Goal: Information Seeking & Learning: Learn about a topic

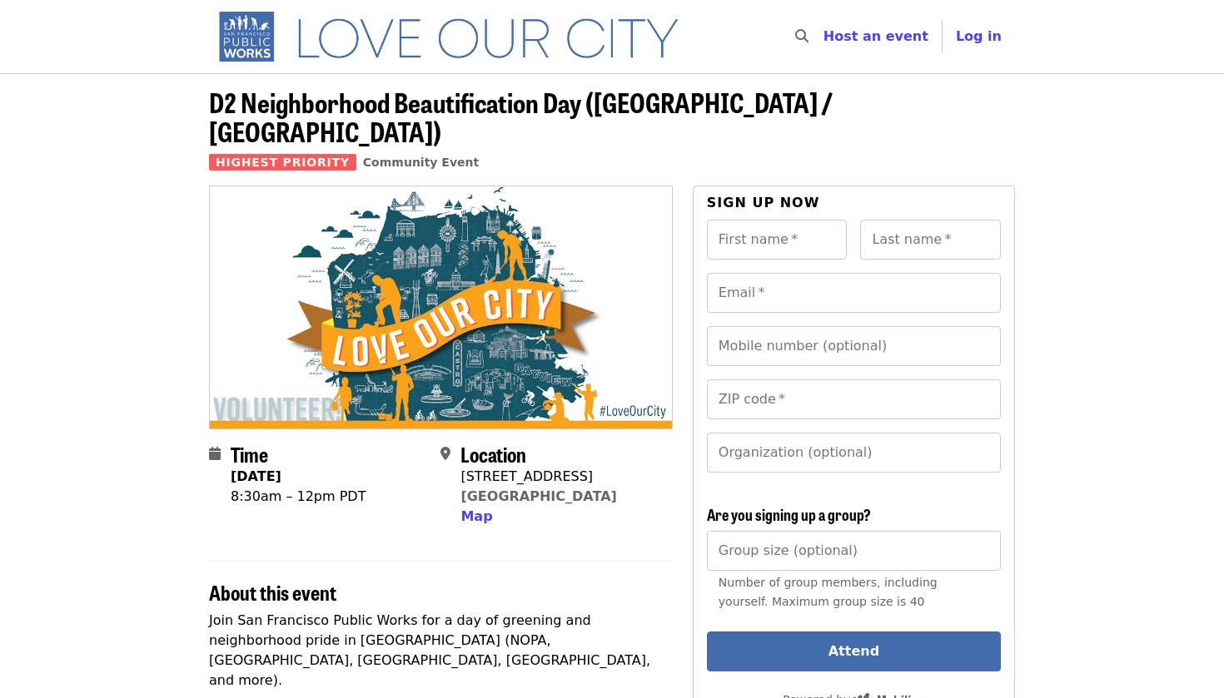
click at [236, 20] on img "Main navigation" at bounding box center [456, 36] width 494 height 53
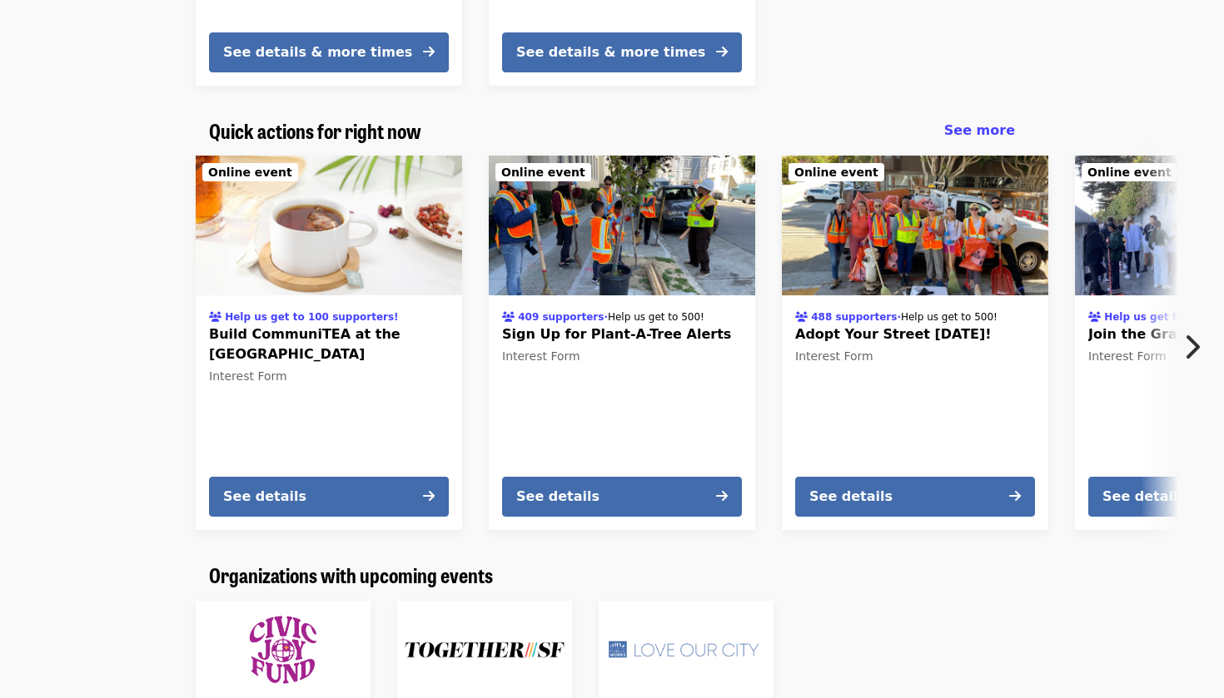
scroll to position [753, 0]
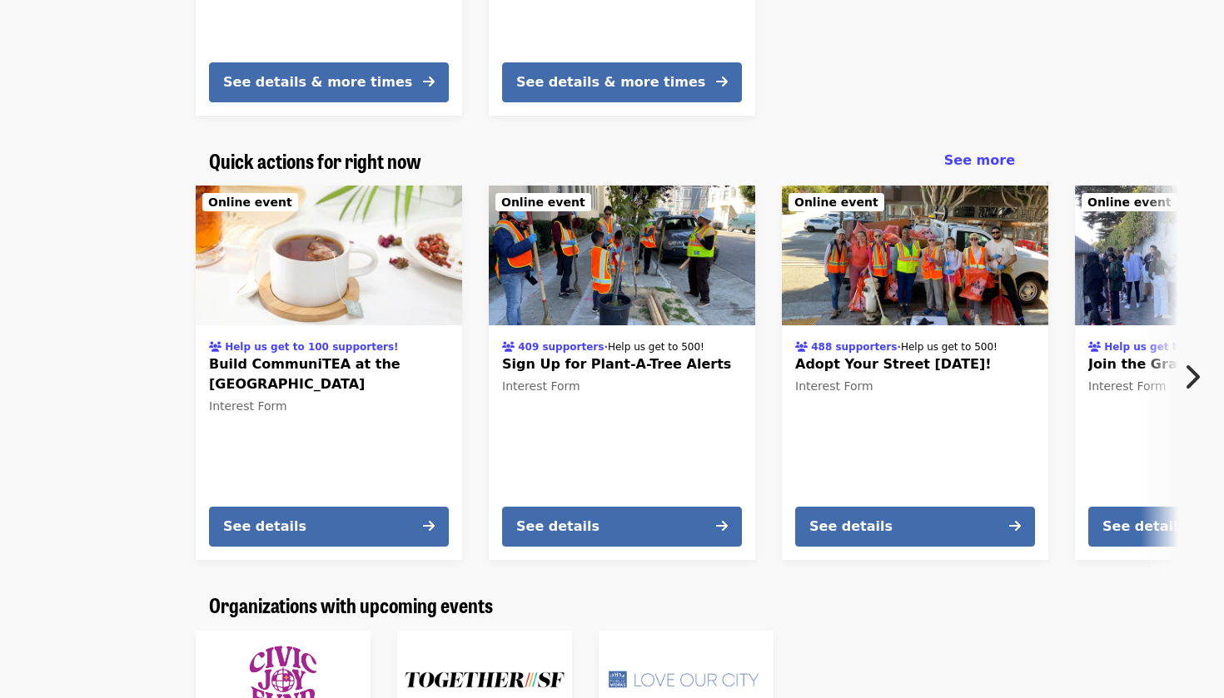
click at [1198, 373] on icon "chevron-right icon" at bounding box center [1191, 377] width 17 height 32
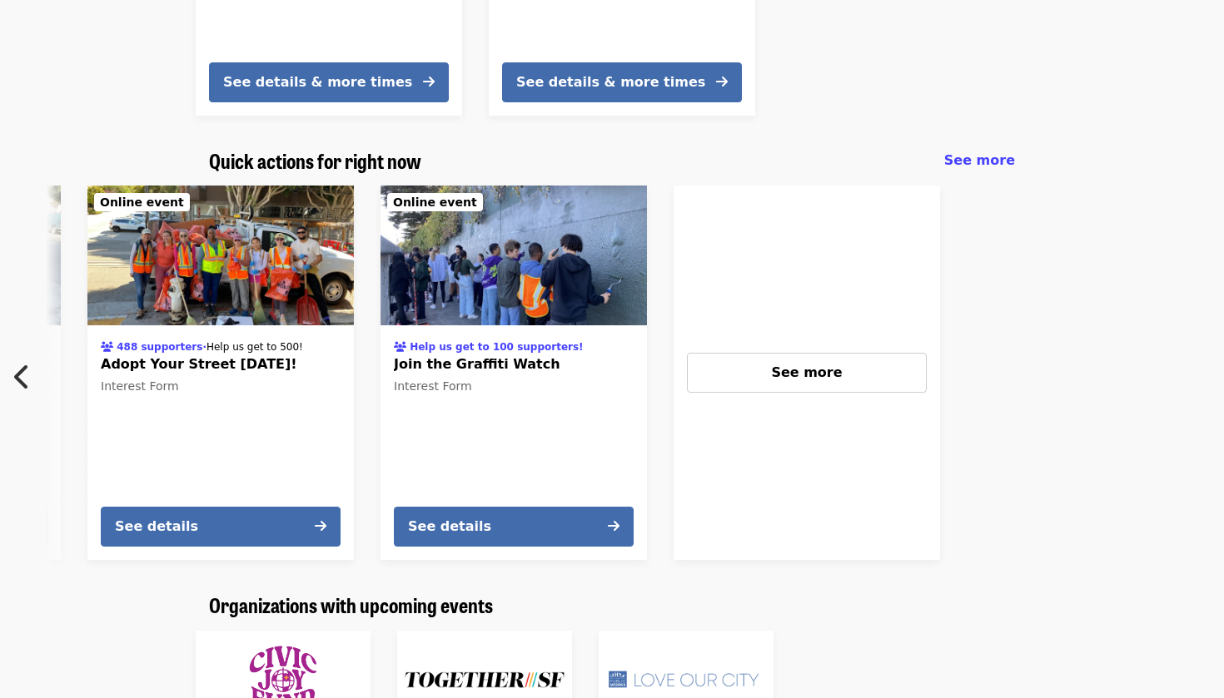
scroll to position [0, 742]
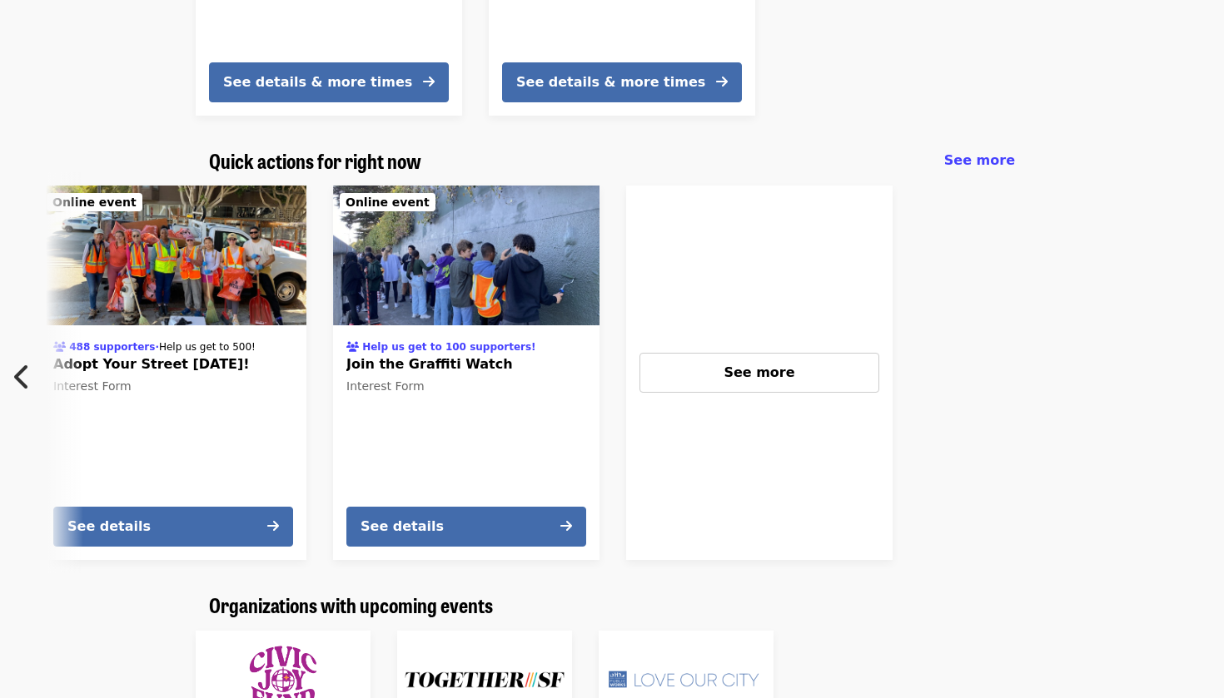
click at [475, 256] on img at bounding box center [466, 256] width 266 height 140
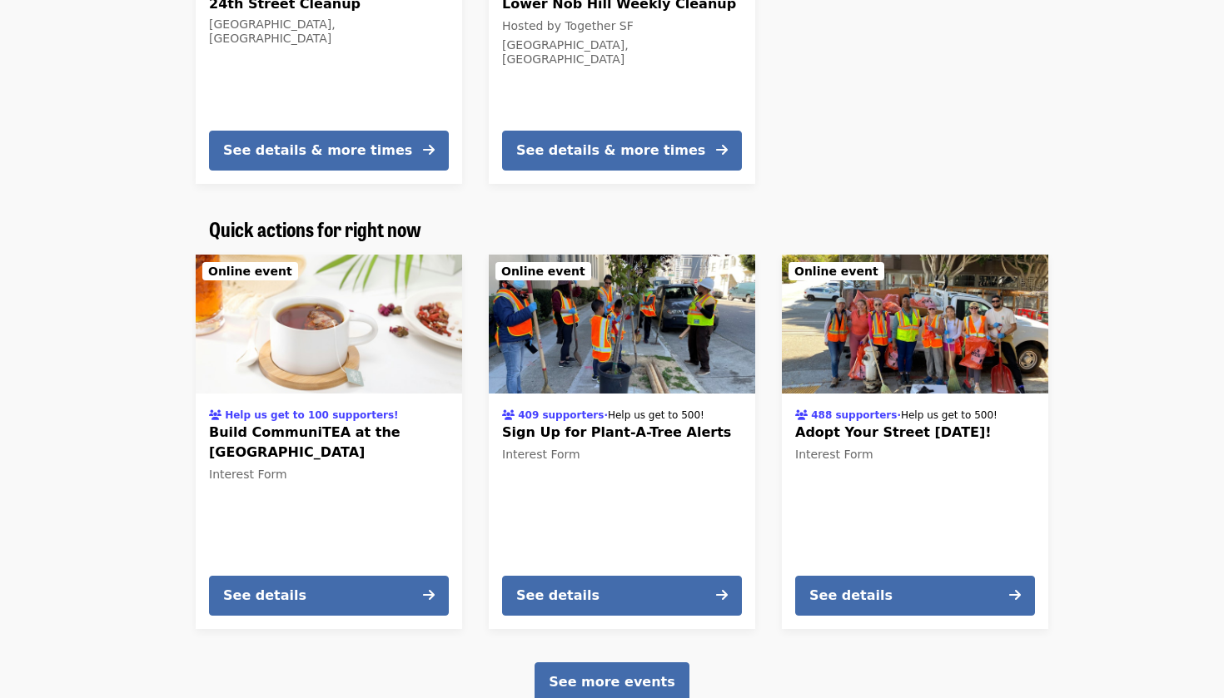
scroll to position [1659, 0]
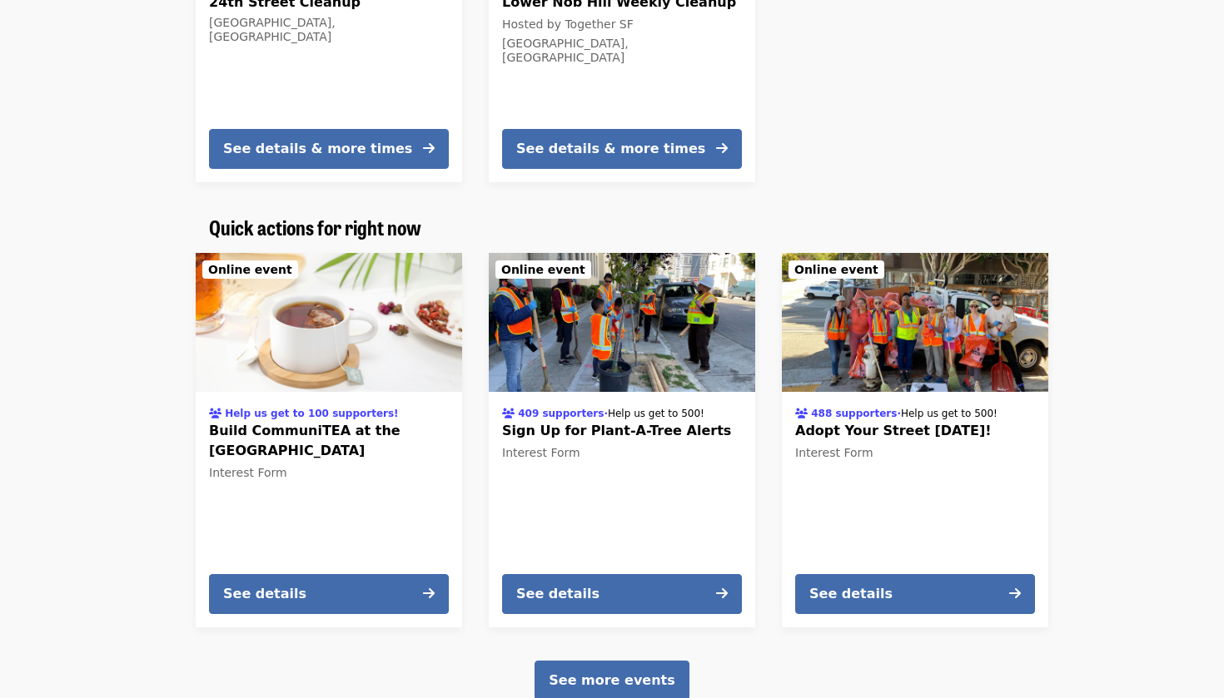
click at [915, 310] on img at bounding box center [915, 323] width 266 height 140
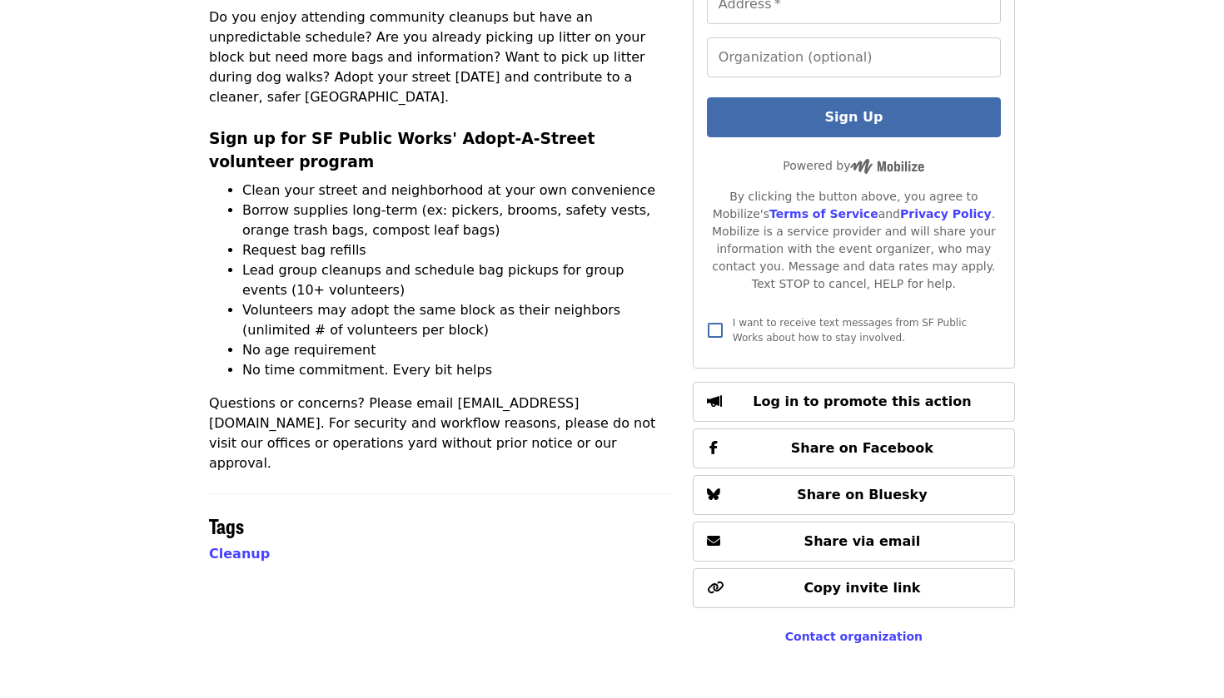
scroll to position [476, 0]
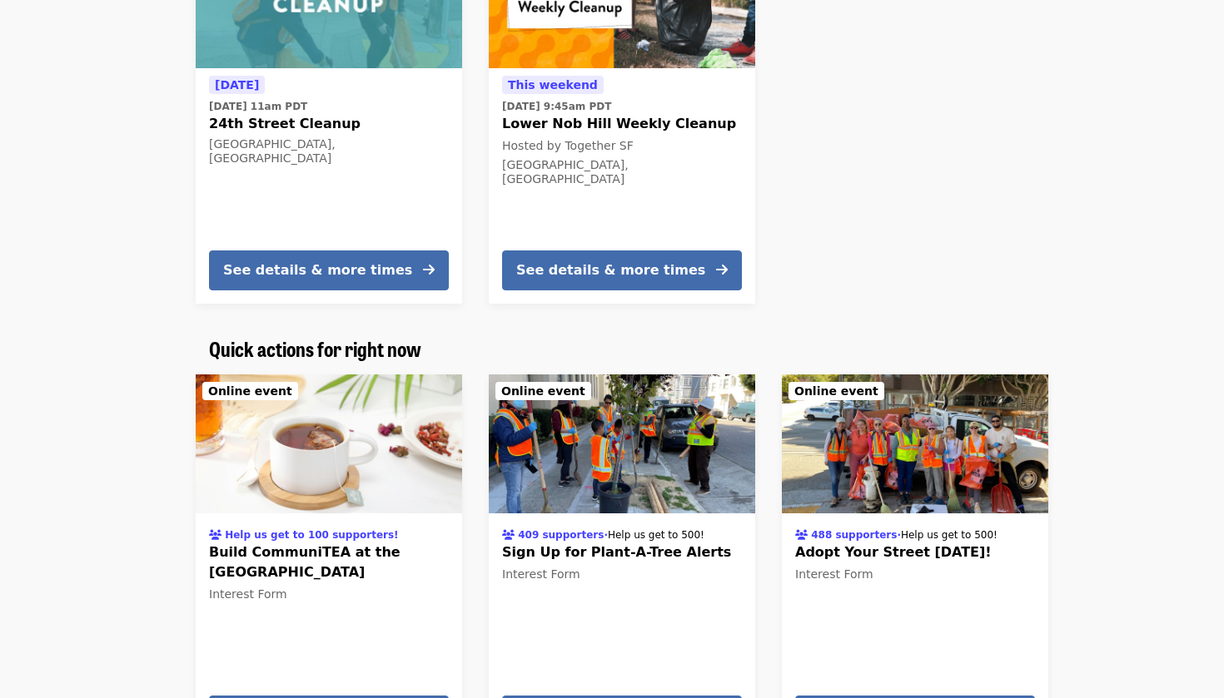
scroll to position [1540, 0]
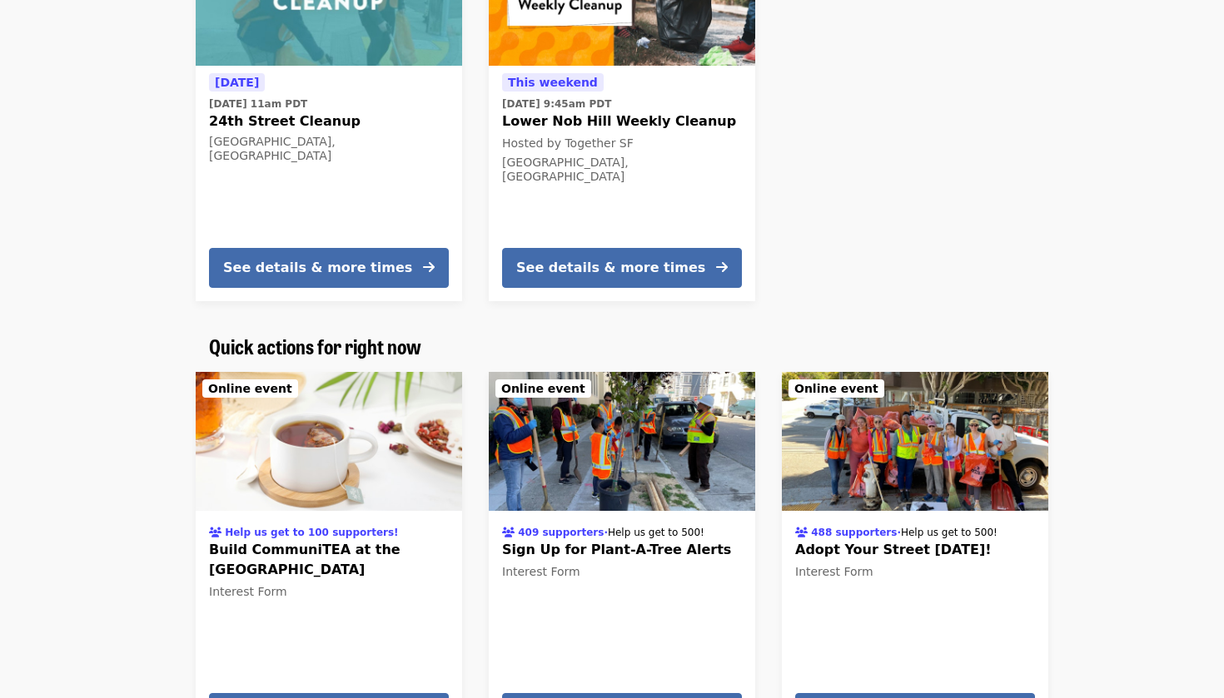
click at [572, 464] on img at bounding box center [622, 442] width 266 height 140
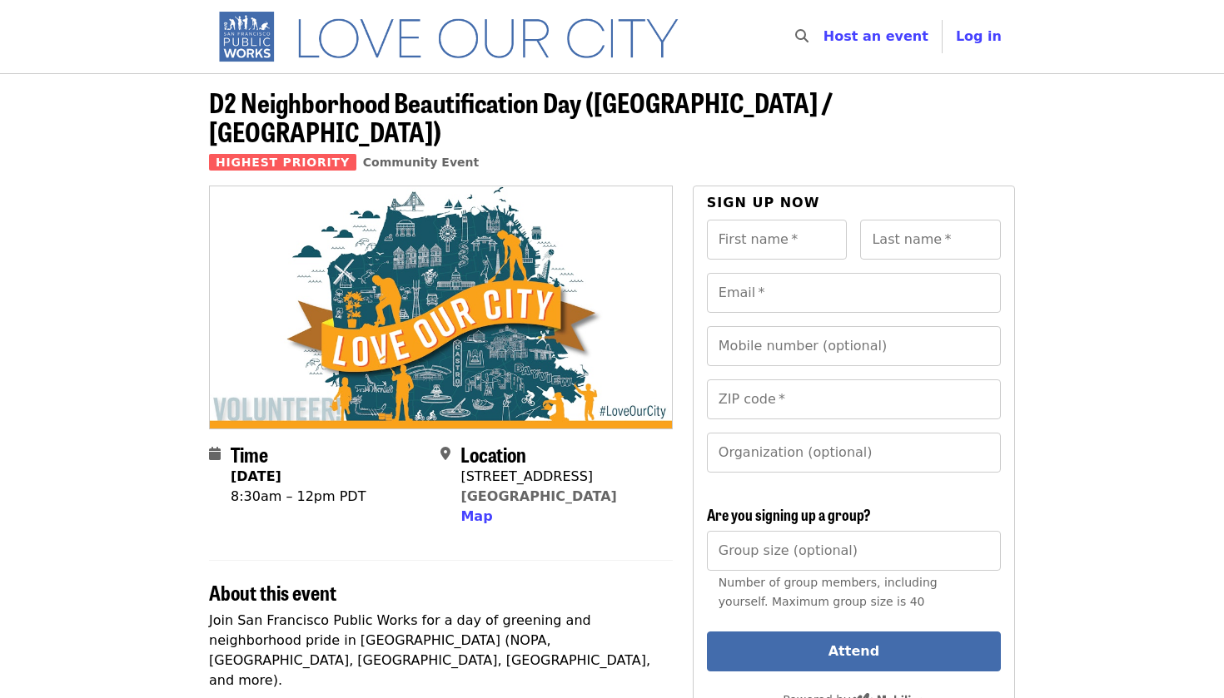
click at [252, 28] on img "Main navigation" at bounding box center [456, 36] width 494 height 53
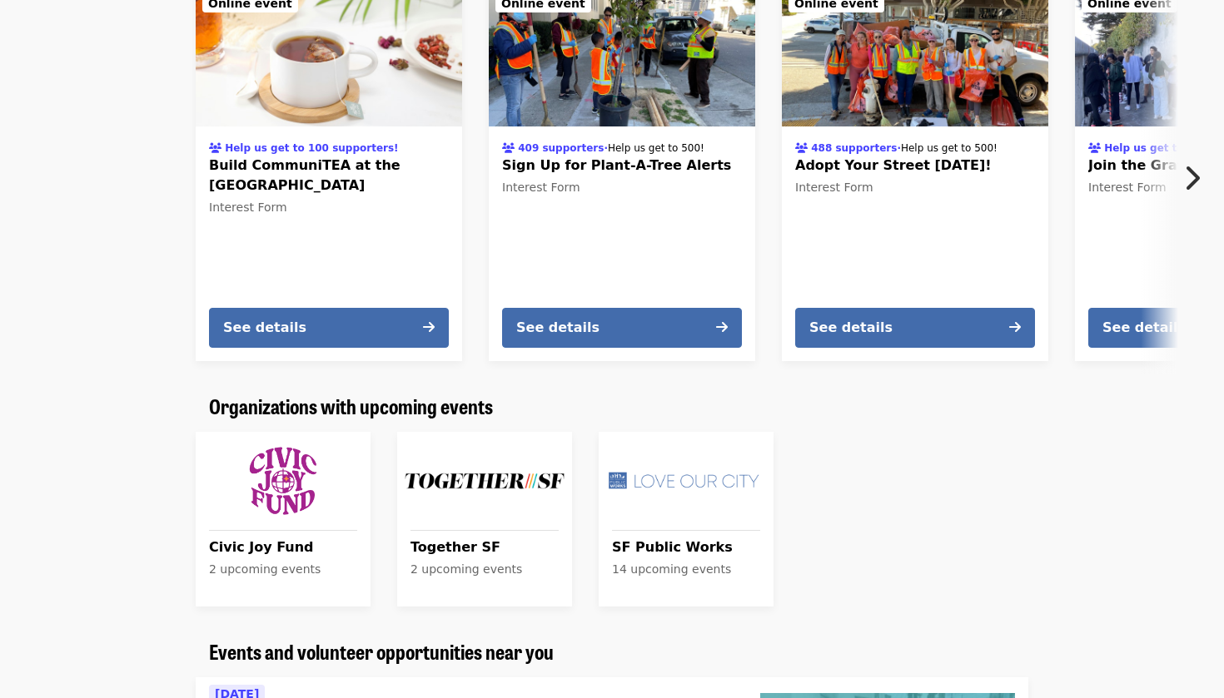
scroll to position [957, 0]
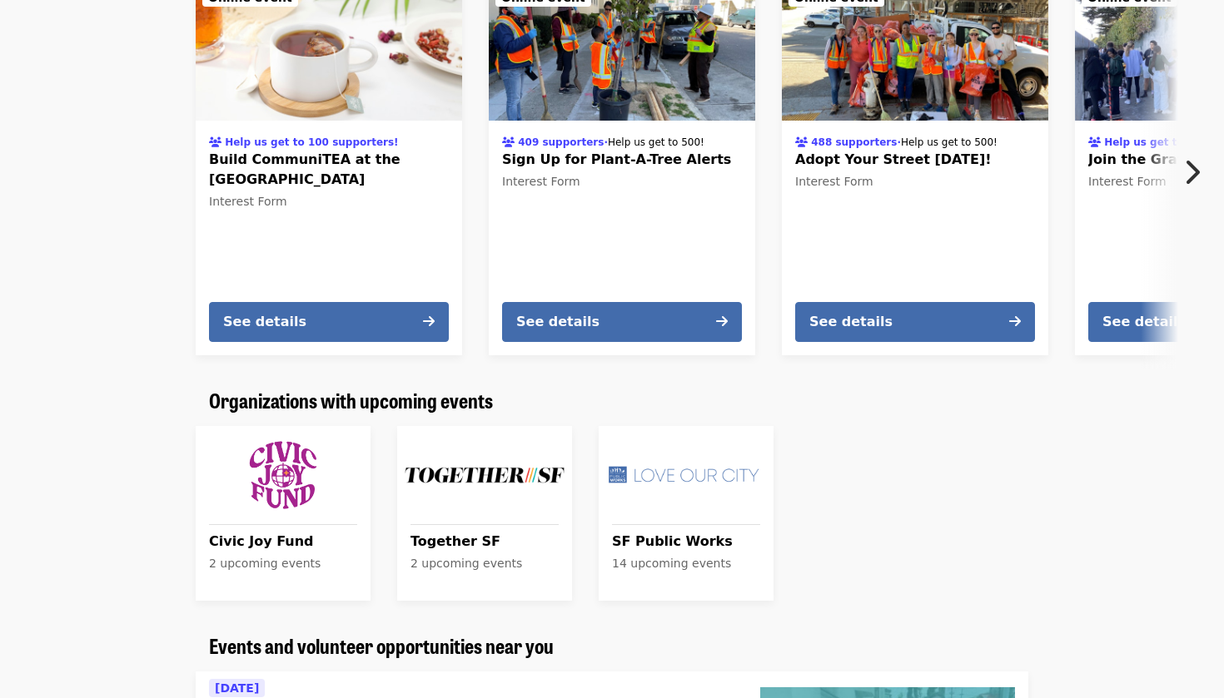
click at [342, 75] on img at bounding box center [329, 51] width 266 height 140
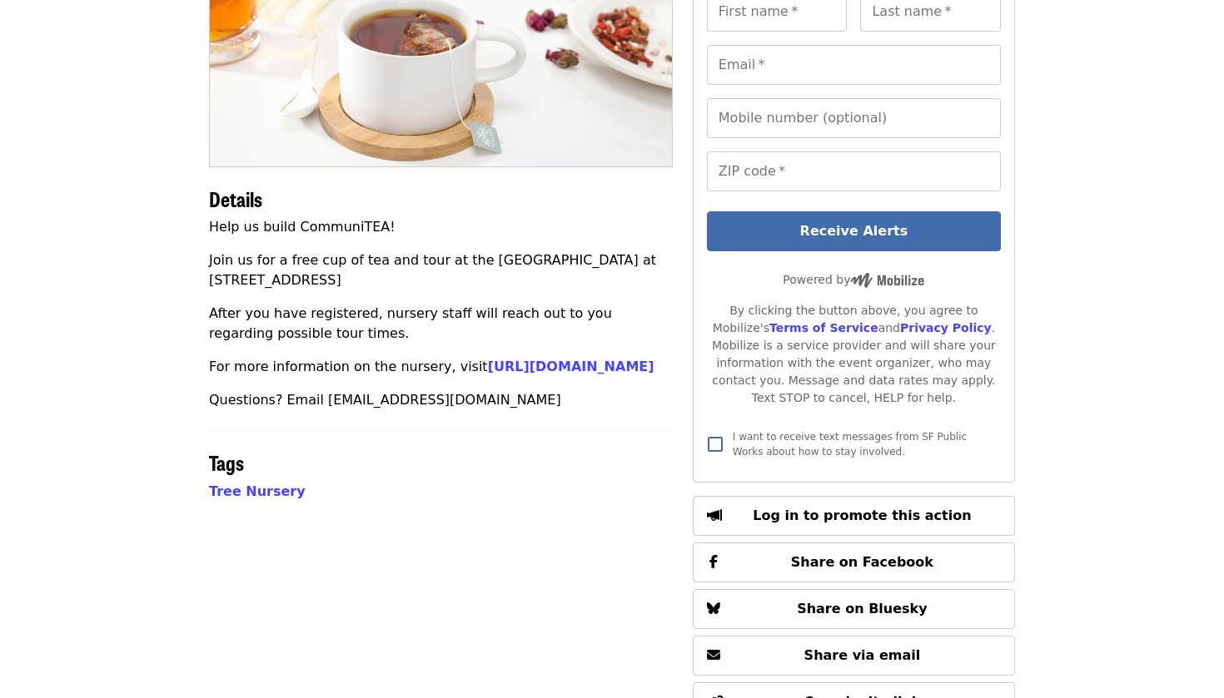
scroll to position [244, 0]
